Goal: Communication & Community: Answer question/provide support

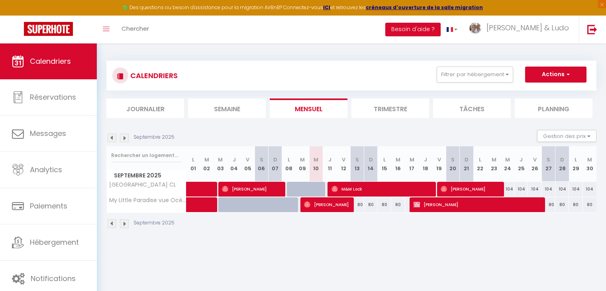
select select "KO"
select select "37769"
click at [377, 191] on span "M&M Lock" at bounding box center [380, 188] width 99 height 15
select select "OK"
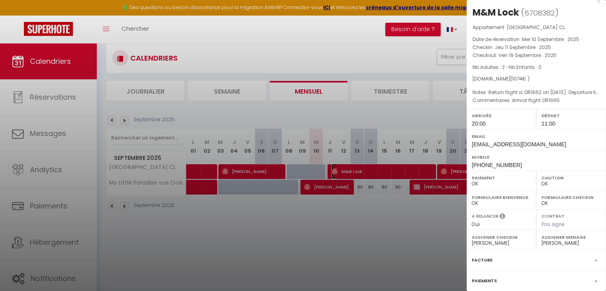
scroll to position [43, 0]
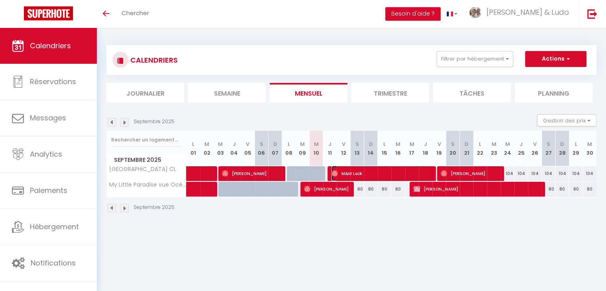
click at [350, 175] on span "M&M Lock" at bounding box center [382, 173] width 102 height 15
select select "OK"
select select "1"
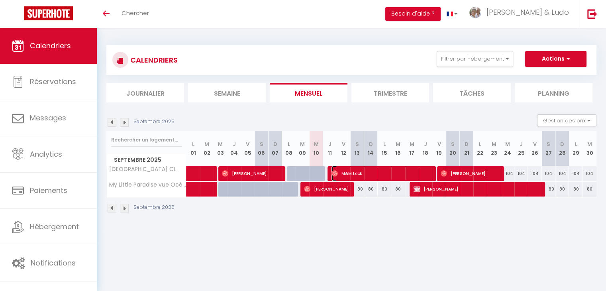
select select "1"
select select
select select "37769"
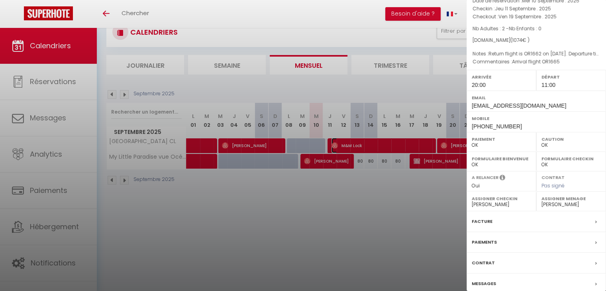
scroll to position [87, 0]
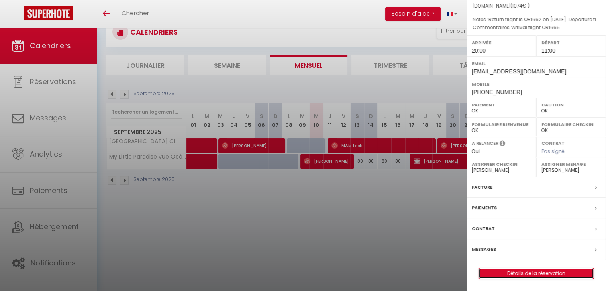
click at [523, 271] on link "Détails de la réservation" at bounding box center [536, 273] width 115 height 10
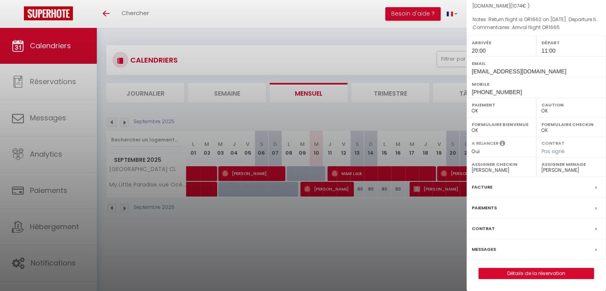
select select
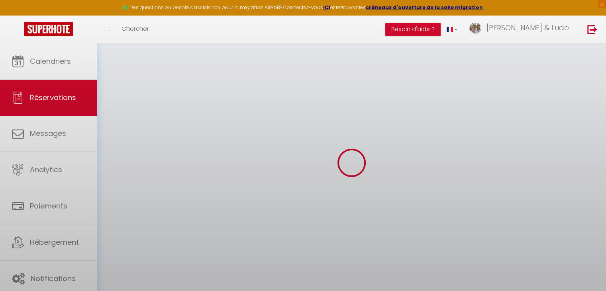
select select
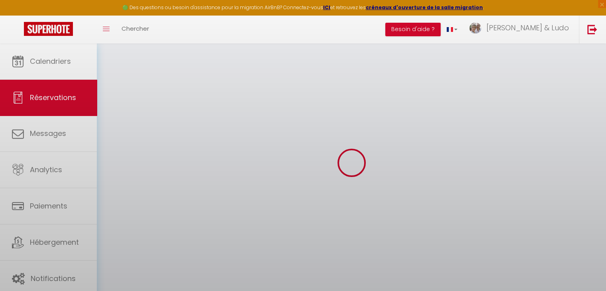
select select
checkbox input "false"
select select
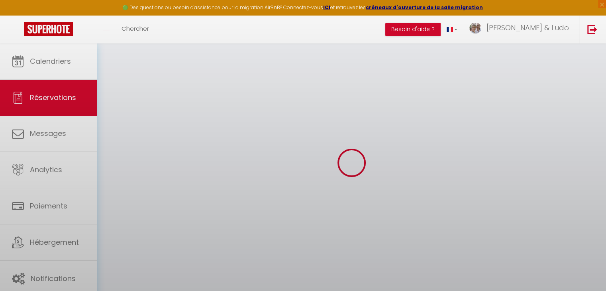
select select
checkbox input "false"
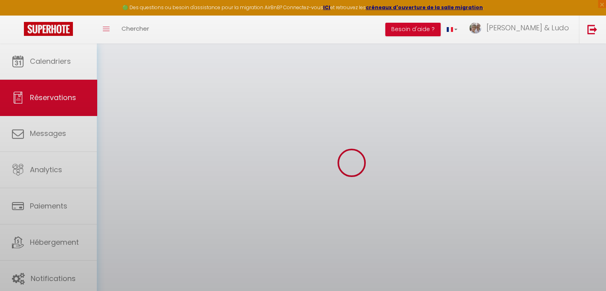
select select
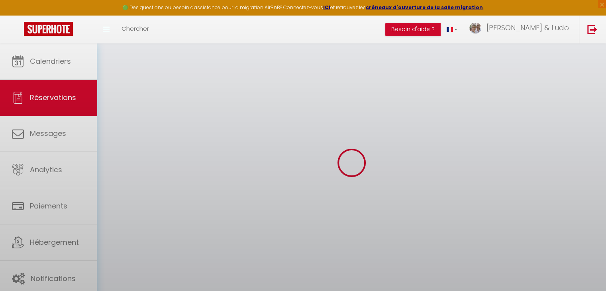
select select
checkbox input "false"
select select
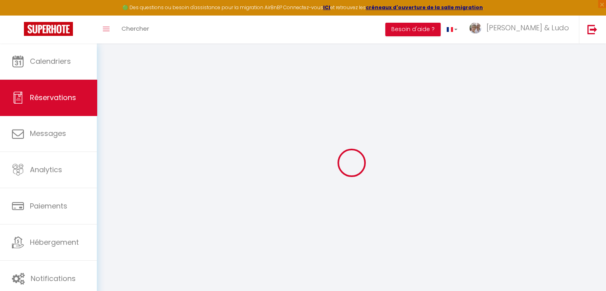
type input "M&M"
type input "Lock"
type input "[EMAIL_ADDRESS][DOMAIN_NAME]"
type input "[PHONE_NUMBER]"
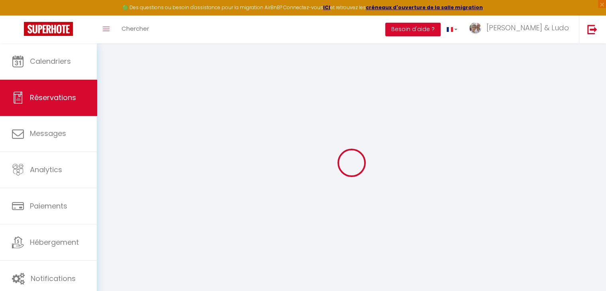
type input "[PHONE_NUMBER]"
select select
type input "168.14000000000001"
select select "55959"
select select "1"
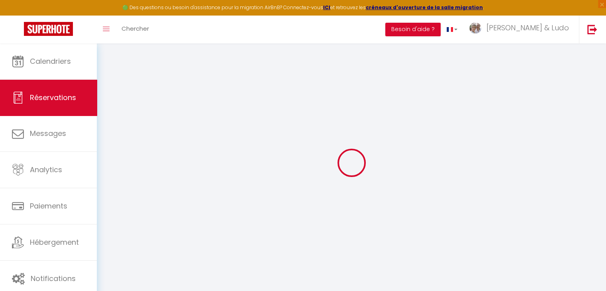
select select
type input "2"
select select "12"
select select
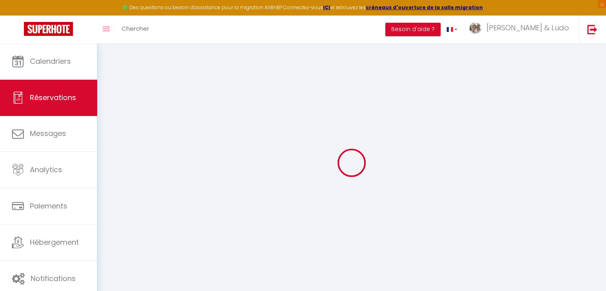
type input "984"
checkbox input "false"
type input "147.6"
select select "1"
type input "80"
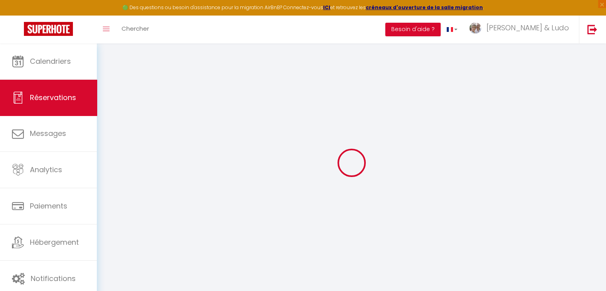
type input "0"
select select
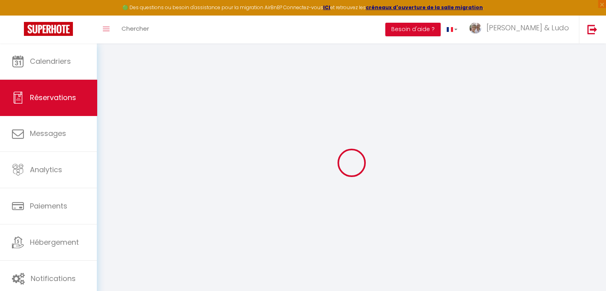
select select "15"
checkbox input "false"
select select
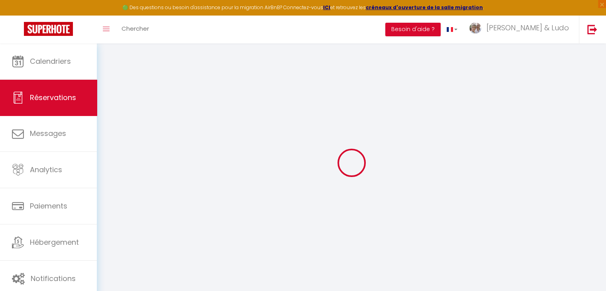
checkbox input "false"
select select
checkbox input "false"
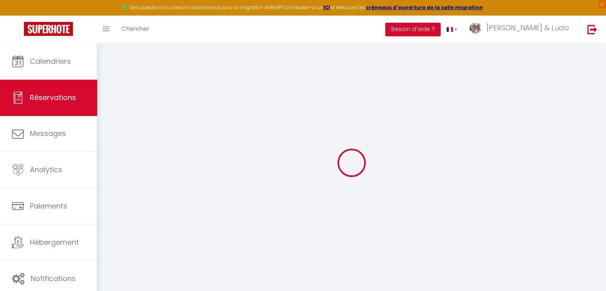
type \ "Arrival flight OR1665"
type textarea "Return flight is OR1662 on [DATE]. Departure time is 16:10 A later check out at…"
select select
type input "90"
select select
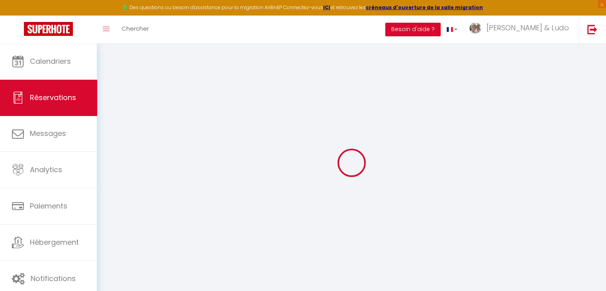
select select
checkbox input "false"
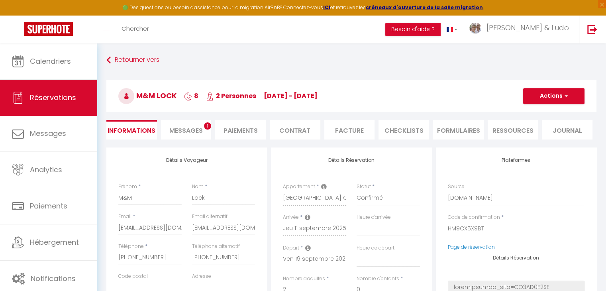
select select
checkbox input "false"
select select "20:00"
select select "11:00"
click at [183, 131] on span "Messages" at bounding box center [185, 130] width 33 height 9
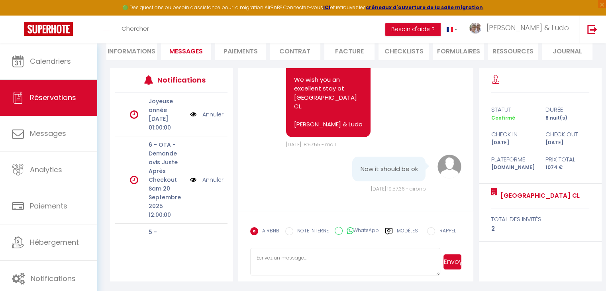
scroll to position [2608, 0]
click at [295, 257] on textarea at bounding box center [345, 262] width 190 height 28
type textarea "C"
paste textarea "[PERSON_NAME]"
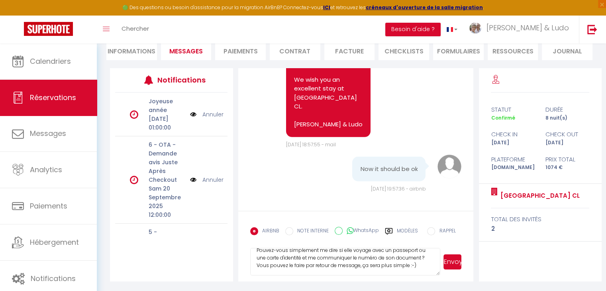
scroll to position [39, 0]
type textarea "J'ai bien reçu le formulaire. [GEOGRAPHIC_DATA]. Mais vous avez mentionné que m…"
click at [451, 260] on button "Envoyer" at bounding box center [452, 261] width 18 height 15
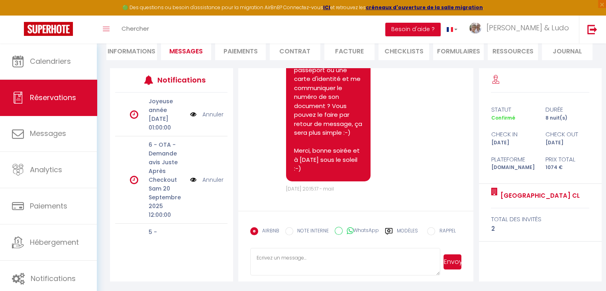
scroll to position [2867, 0]
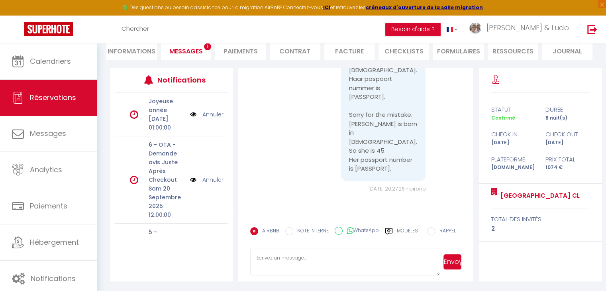
click at [182, 49] on span "Messages" at bounding box center [185, 51] width 33 height 9
click at [290, 262] on textarea at bounding box center [345, 262] width 190 height 28
type textarea "Aucun soucis avec ça. Tout est maintenant en ordre. Belle soirée."
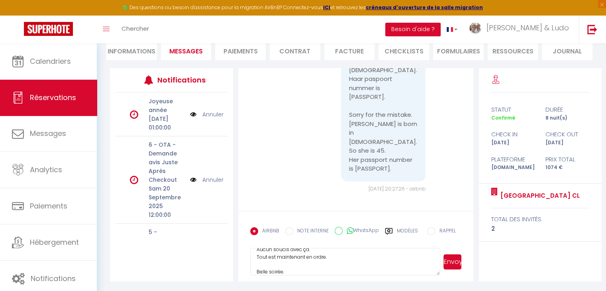
click at [454, 264] on button "Envoyer" at bounding box center [452, 261] width 18 height 15
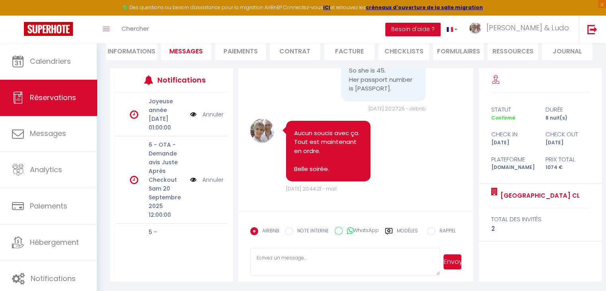
scroll to position [3077, 0]
